Goal: Information Seeking & Learning: Learn about a topic

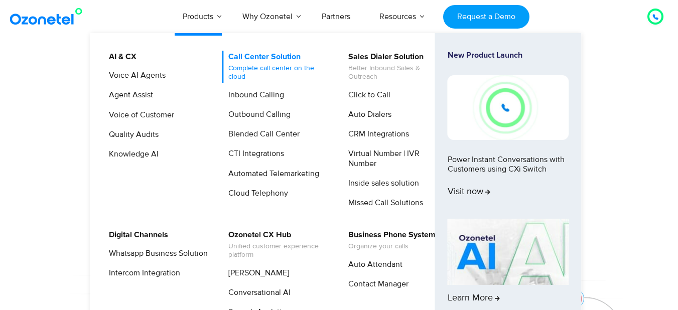
click at [258, 68] on span "Complete call center on the cloud" at bounding box center [277, 72] width 99 height 17
click at [244, 96] on link "Inbound Calling" at bounding box center [254, 95] width 64 height 13
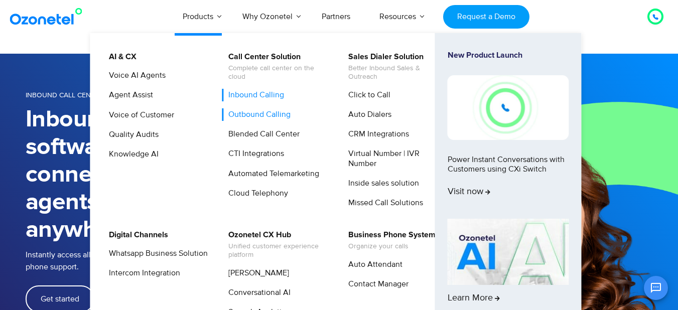
click at [243, 119] on link "Outbound Calling" at bounding box center [257, 114] width 70 height 13
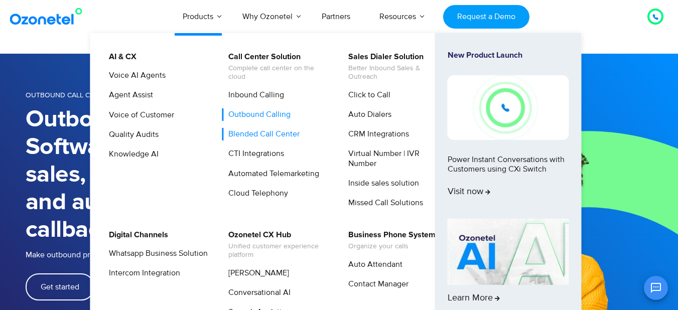
click at [264, 134] on link "Blended Call Center" at bounding box center [261, 134] width 79 height 13
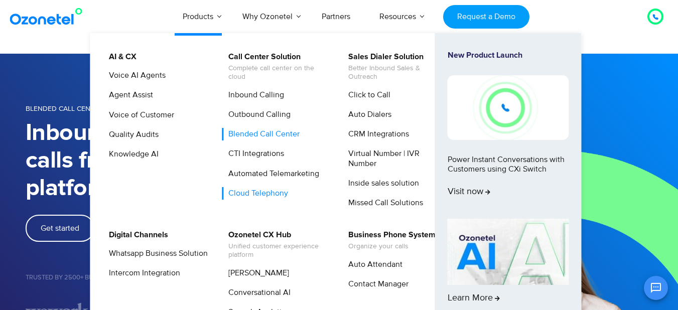
click at [260, 190] on link "Cloud Telephony" at bounding box center [256, 193] width 68 height 13
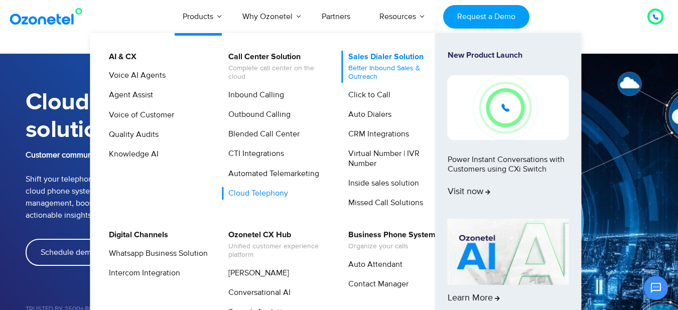
click at [367, 65] on span "Better Inbound Sales & Outreach" at bounding box center [397, 72] width 99 height 17
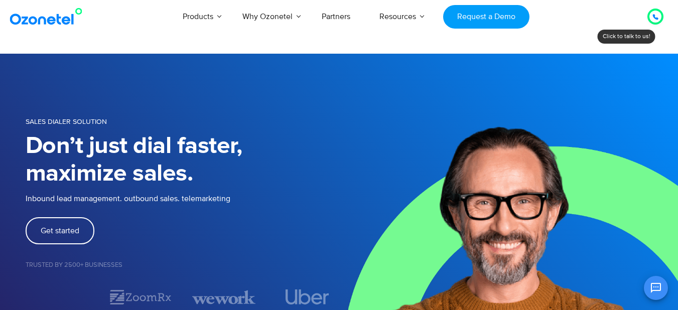
click at [229, 85] on section "SALES DIALER SOLUTION Don’t just dial faster, maximize sales. Inbound lead mana…" at bounding box center [339, 210] width 678 height 313
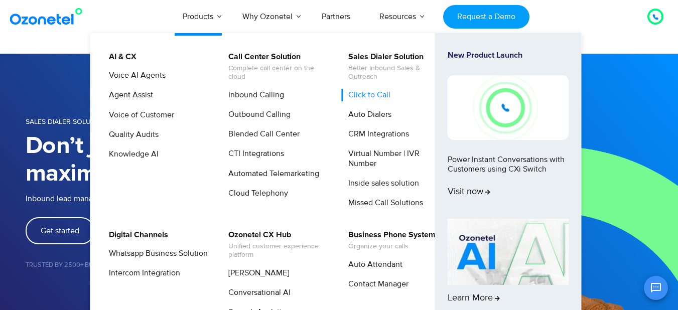
click at [363, 95] on link "Click to Call" at bounding box center [367, 95] width 50 height 13
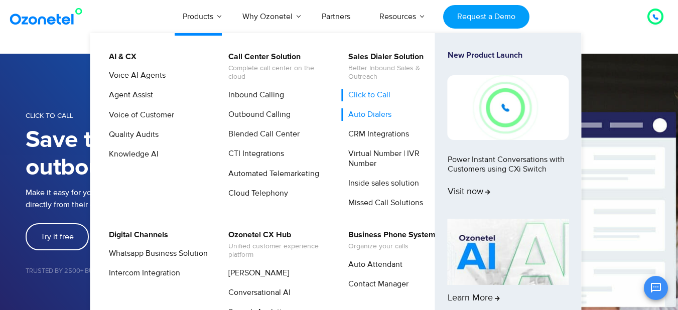
click at [374, 117] on link "Auto Dialers" at bounding box center [367, 114] width 51 height 13
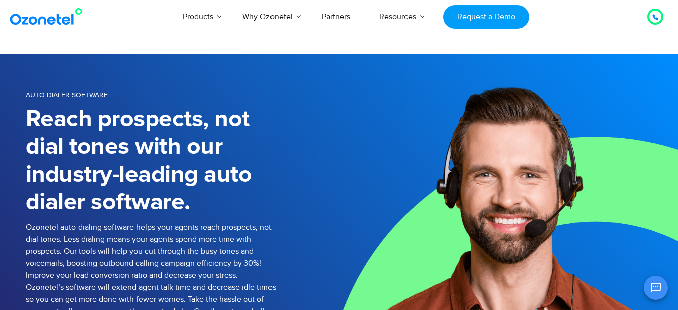
click at [374, 171] on img at bounding box center [508, 244] width 339 height 381
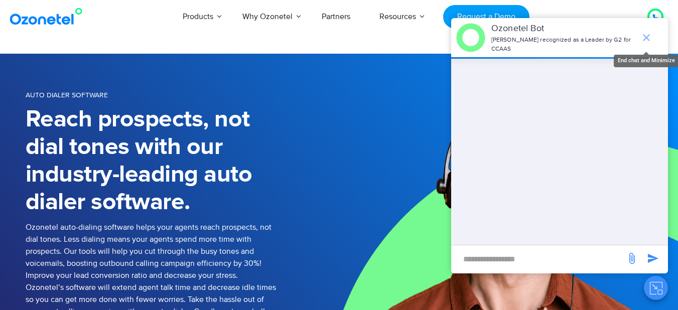
click at [647, 34] on icon "end chat or minimize" at bounding box center [645, 37] width 7 height 7
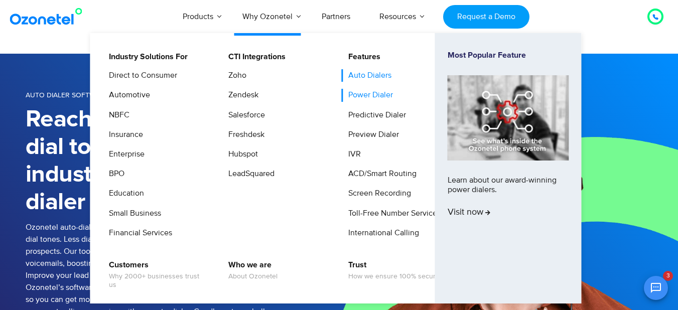
click at [375, 95] on link "Power Dialer" at bounding box center [368, 95] width 53 height 13
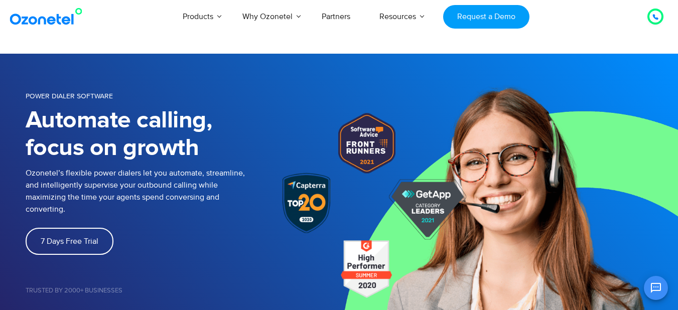
scroll to position [140, 0]
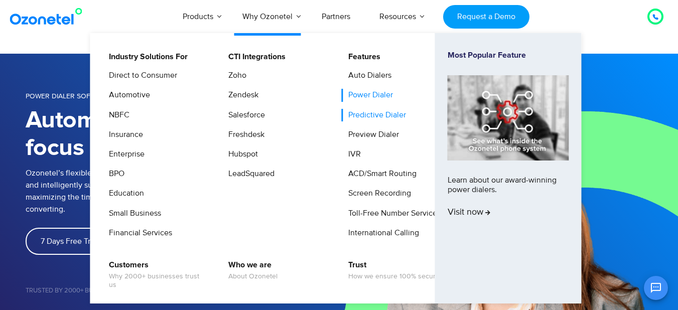
click at [365, 115] on link "Predictive Dialer" at bounding box center [375, 115] width 66 height 13
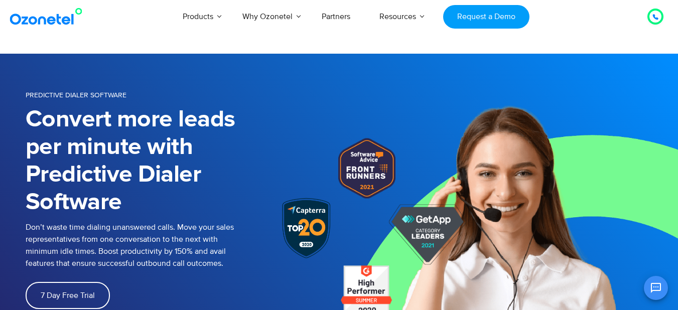
scroll to position [140, 0]
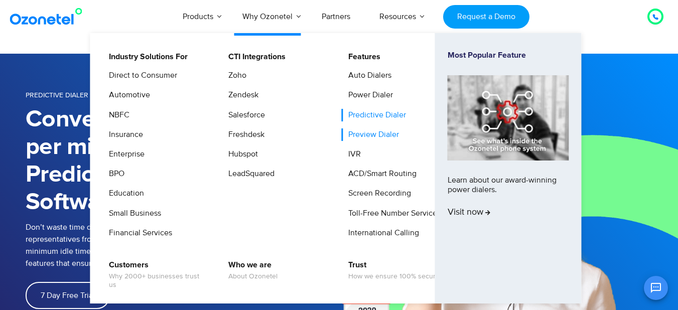
click at [357, 135] on link "Preview Dialer" at bounding box center [371, 134] width 59 height 13
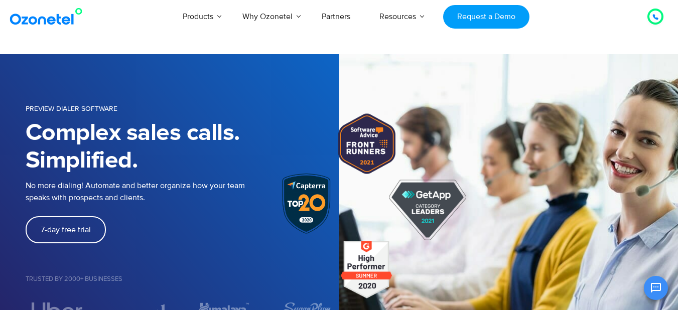
scroll to position [140, 0]
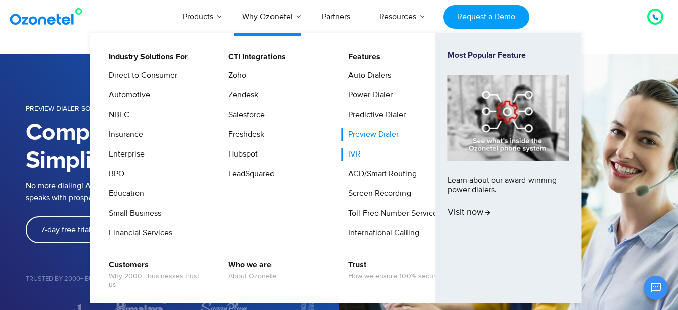
click at [354, 153] on link "IVR" at bounding box center [352, 154] width 21 height 13
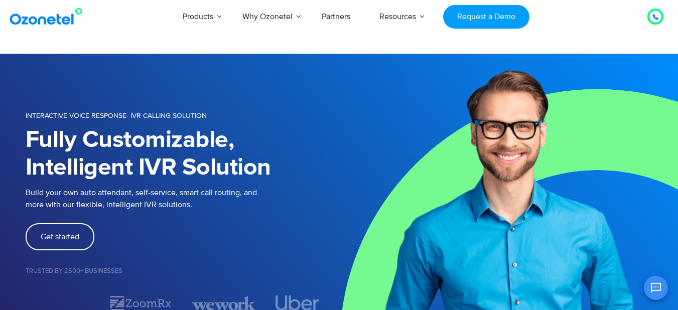
scroll to position [140, 0]
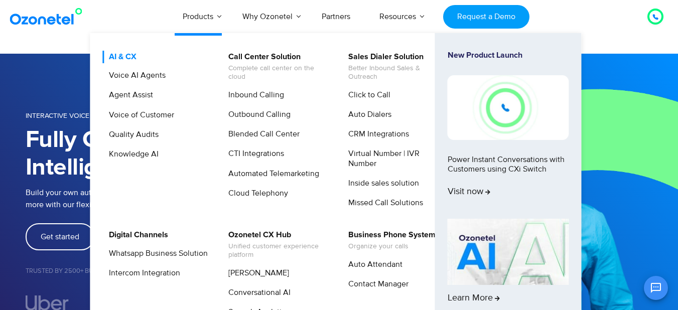
click at [128, 56] on link "AI & CX" at bounding box center [120, 57] width 36 height 13
click at [144, 73] on link "Voice AI Agents" at bounding box center [134, 75] width 65 height 13
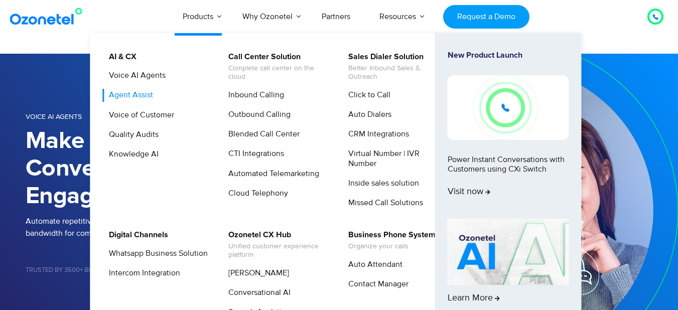
click at [144, 94] on link "Agent Assist" at bounding box center [128, 95] width 52 height 13
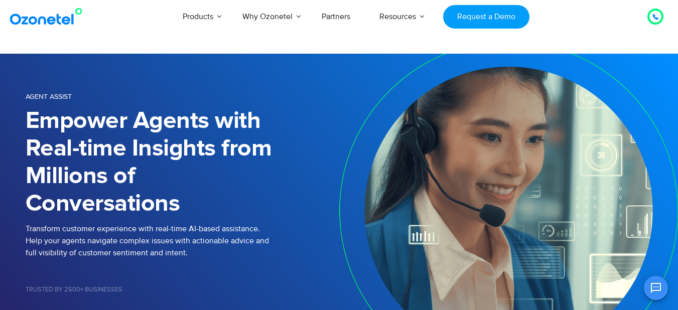
scroll to position [140, 0]
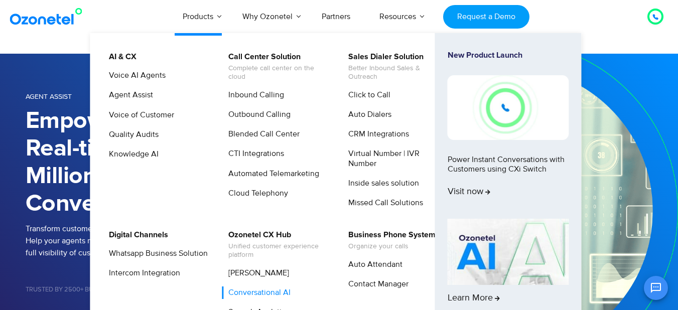
click at [264, 292] on link "Conversational AI" at bounding box center [257, 292] width 70 height 13
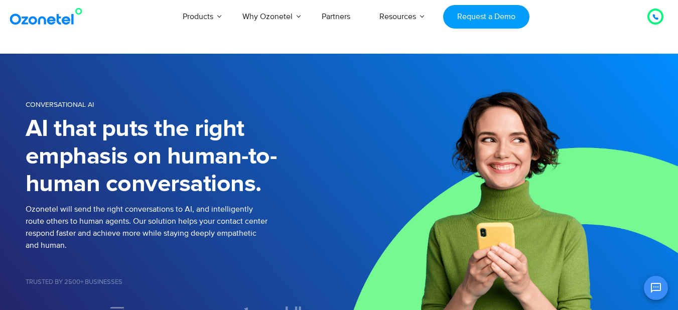
scroll to position [140, 0]
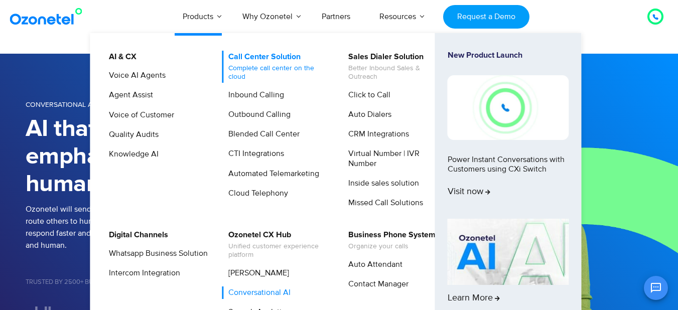
click at [257, 60] on link "Call Center Solution Complete call center on the cloud" at bounding box center [275, 67] width 107 height 32
